Goal: Information Seeking & Learning: Learn about a topic

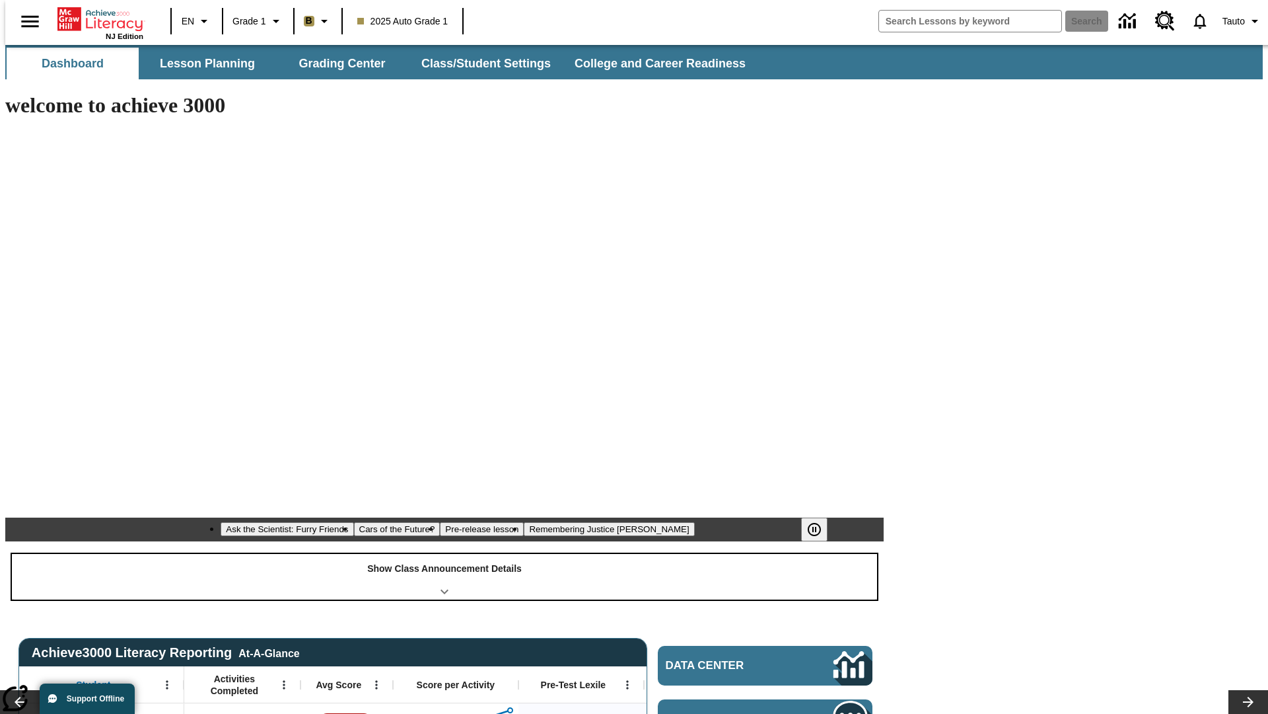
click at [445, 554] on div "Show Class Announcement Details" at bounding box center [444, 577] width 865 height 46
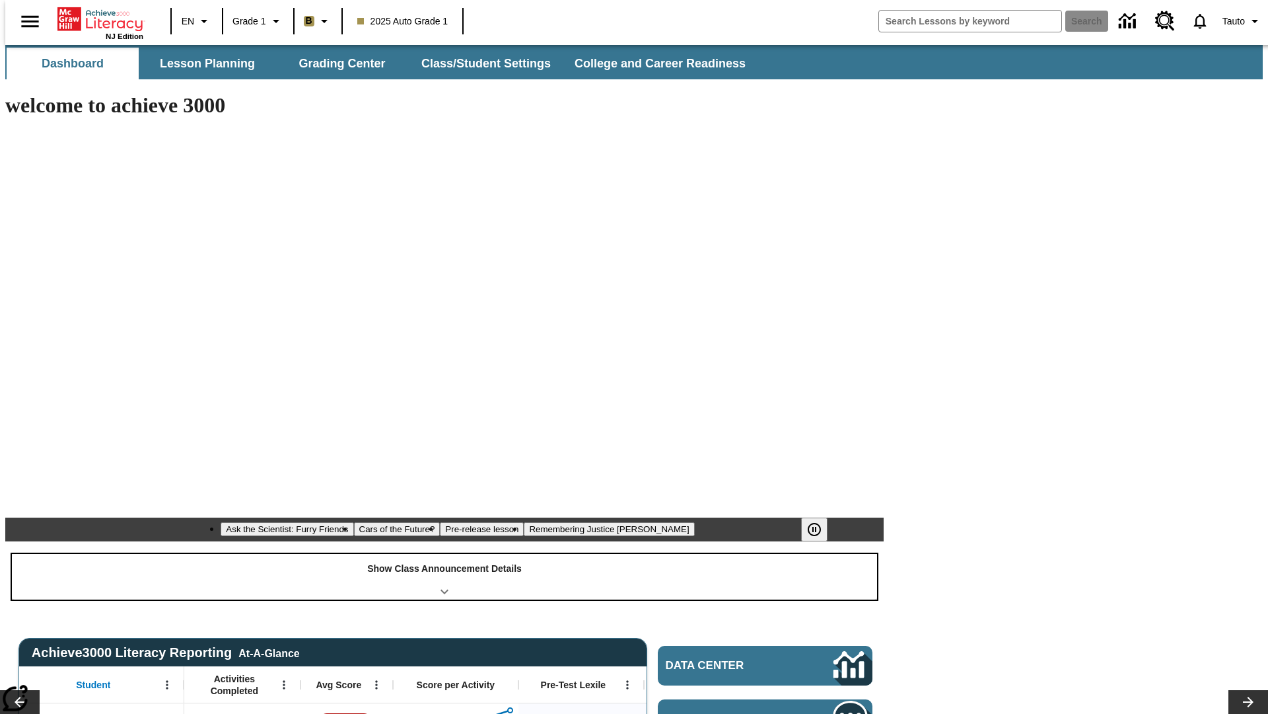
click at [445, 554] on div "Show Class Announcement Details" at bounding box center [444, 577] width 865 height 46
